Goal: Task Accomplishment & Management: Manage account settings

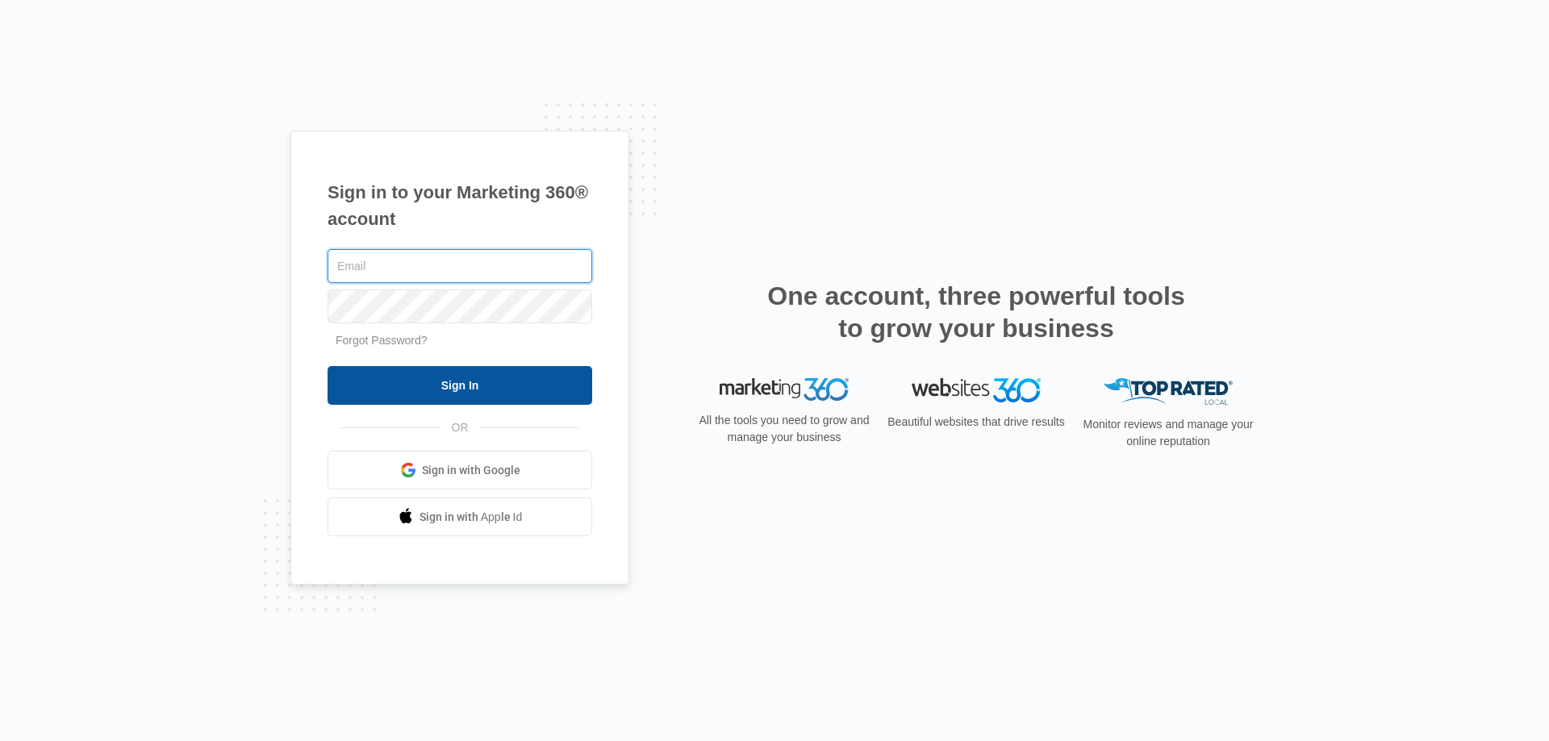
type input "[EMAIL_ADDRESS][DOMAIN_NAME]"
click at [443, 381] on input "Sign In" at bounding box center [460, 385] width 265 height 39
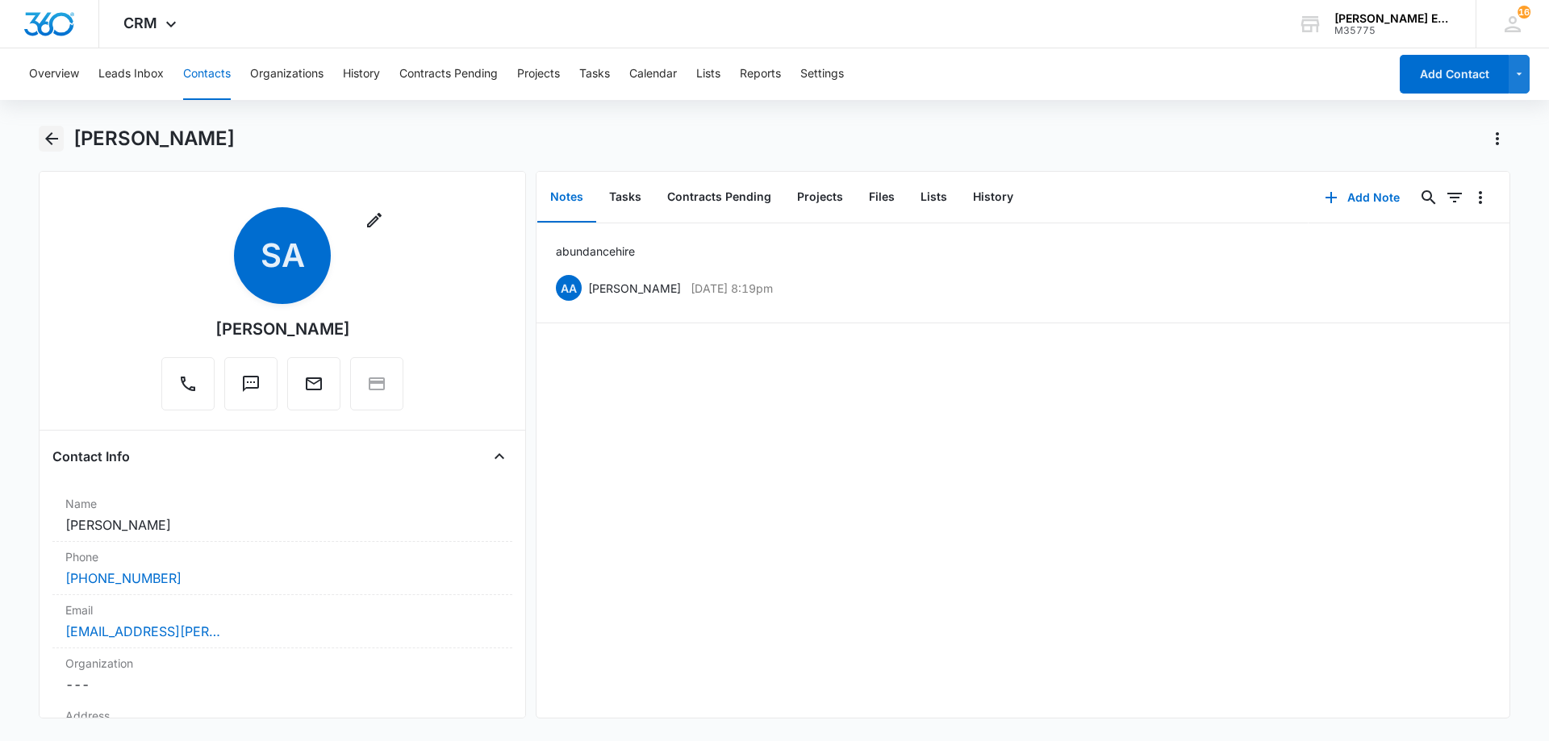
click at [51, 140] on icon "Back" at bounding box center [51, 138] width 19 height 19
